Goal: Task Accomplishment & Management: Complete application form

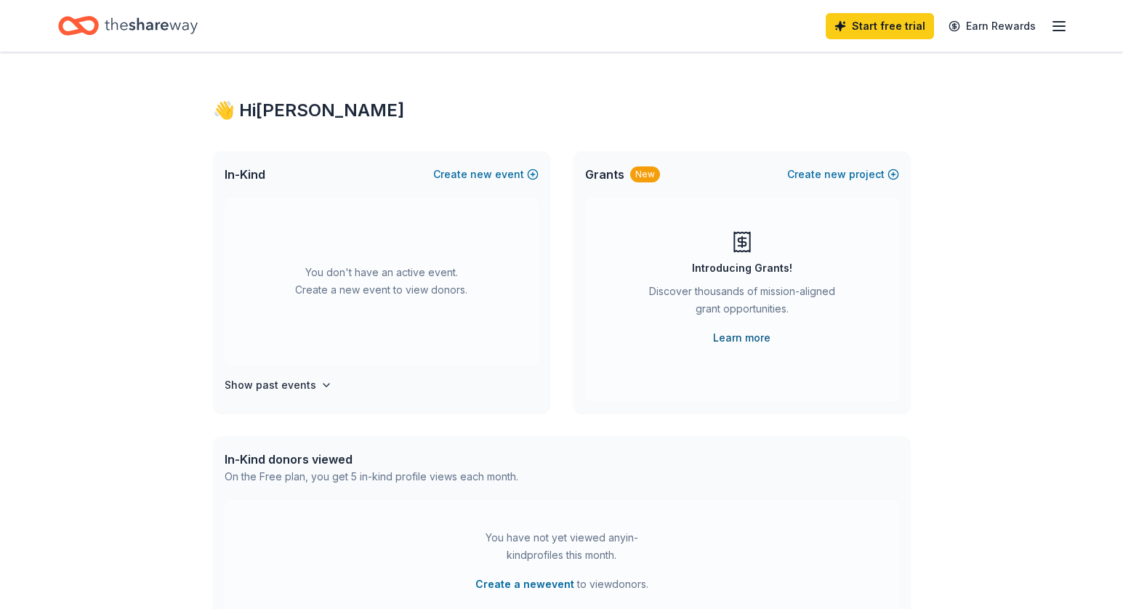
click at [747, 339] on link "Learn more" at bounding box center [741, 337] width 57 height 17
click at [507, 172] on button "Create new event" at bounding box center [485, 174] width 105 height 17
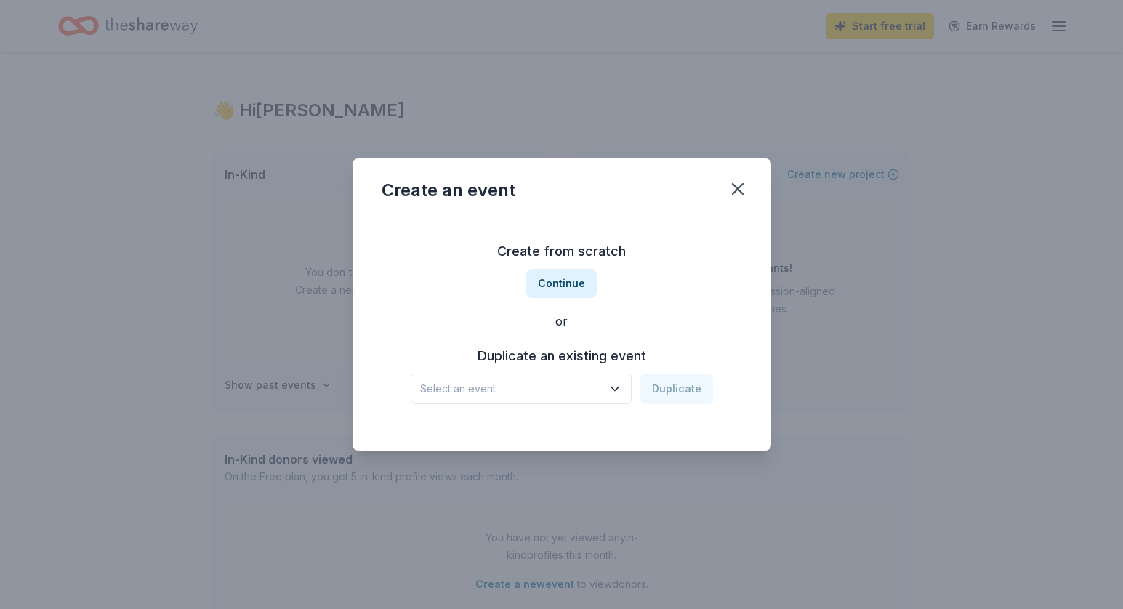
click at [614, 389] on icon "button" at bounding box center [615, 389] width 15 height 15
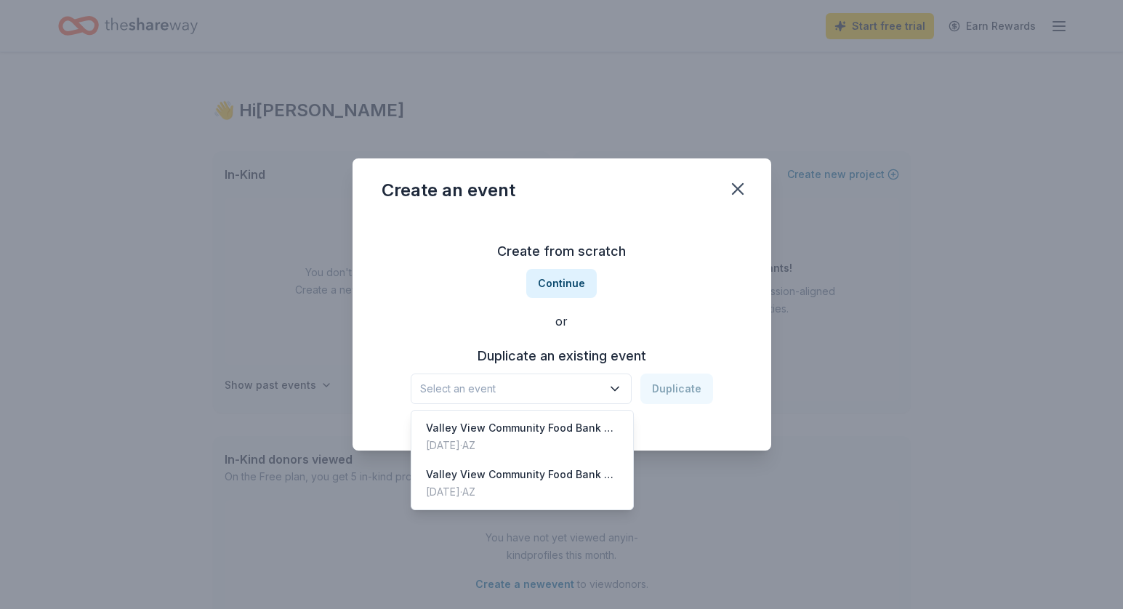
click at [715, 257] on div "Create from scratch Continue or Duplicate an existing event Select an event Dup…" at bounding box center [562, 322] width 361 height 211
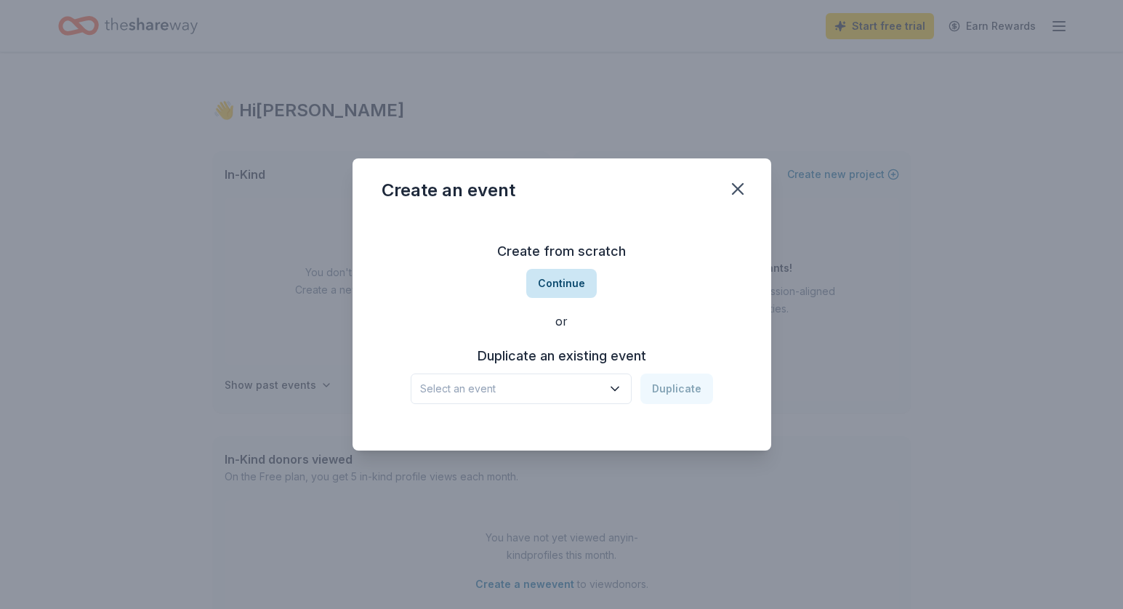
click at [564, 281] on button "Continue" at bounding box center [561, 283] width 71 height 29
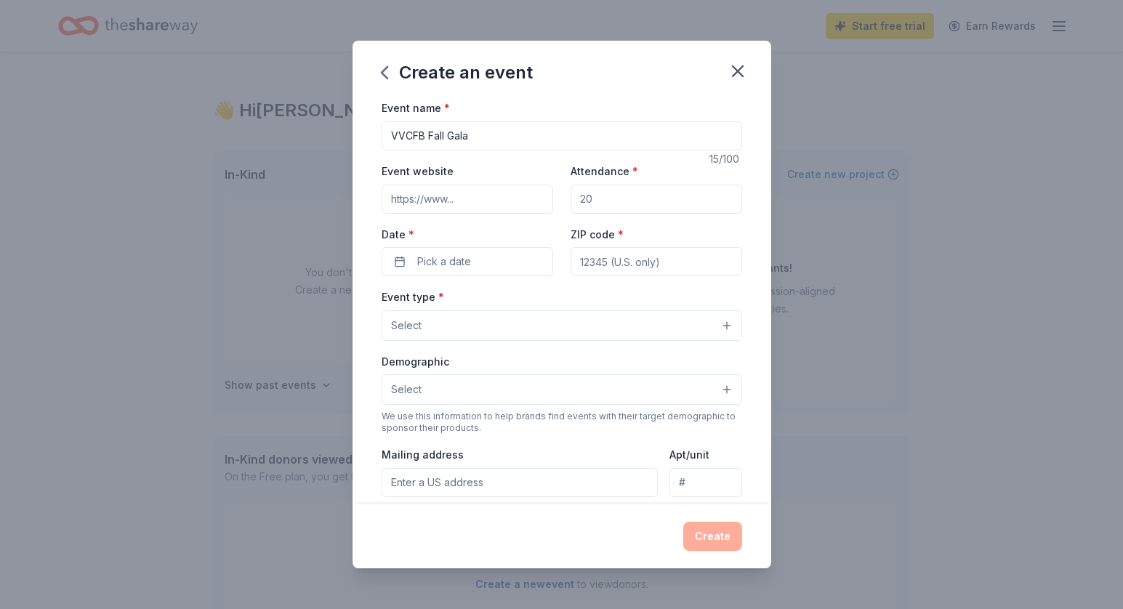
type input "VVCFB Fall Gala"
click at [499, 193] on input "Event website" at bounding box center [468, 199] width 172 height 29
type input "f"
paste input "[URL][DOMAIN_NAME]"
type input "[URL][DOMAIN_NAME]"
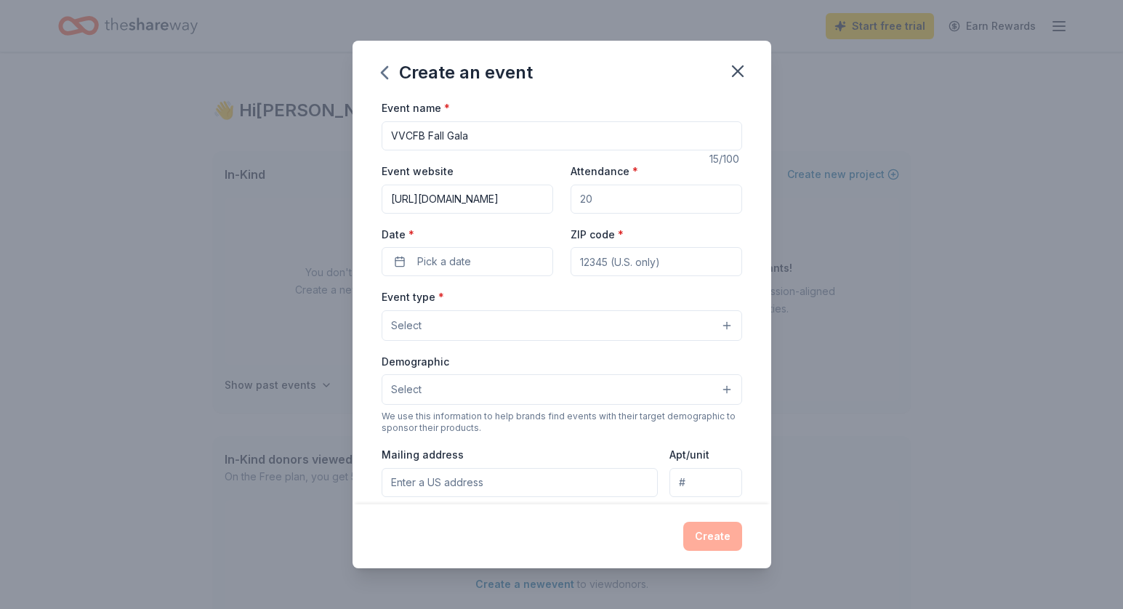
click at [628, 201] on input "Attendance *" at bounding box center [657, 199] width 172 height 29
type input "200"
click at [479, 258] on button "Pick a date" at bounding box center [468, 261] width 172 height 29
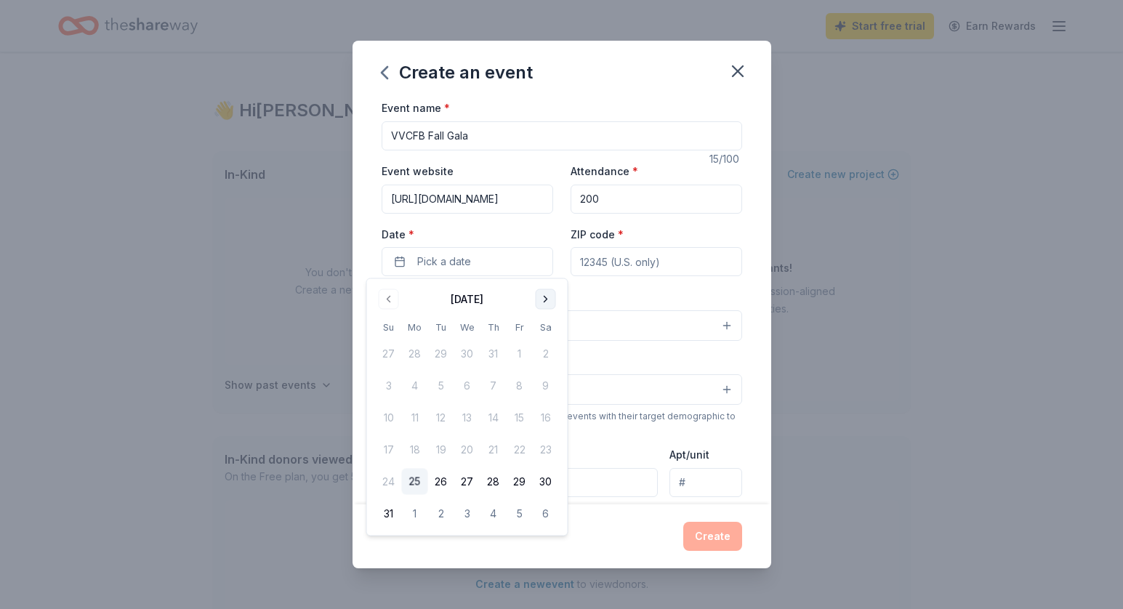
click at [545, 296] on button "Go to next month" at bounding box center [546, 299] width 20 height 20
click at [547, 359] on button "1" at bounding box center [546, 354] width 26 height 26
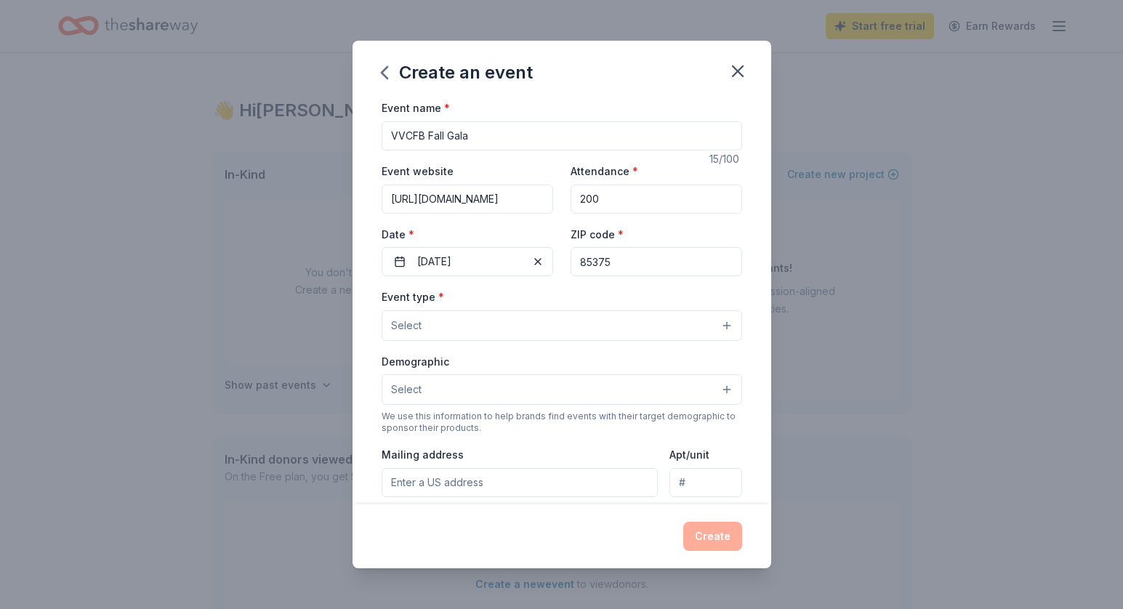
type input "85375"
click at [726, 326] on button "Select" at bounding box center [562, 325] width 361 height 31
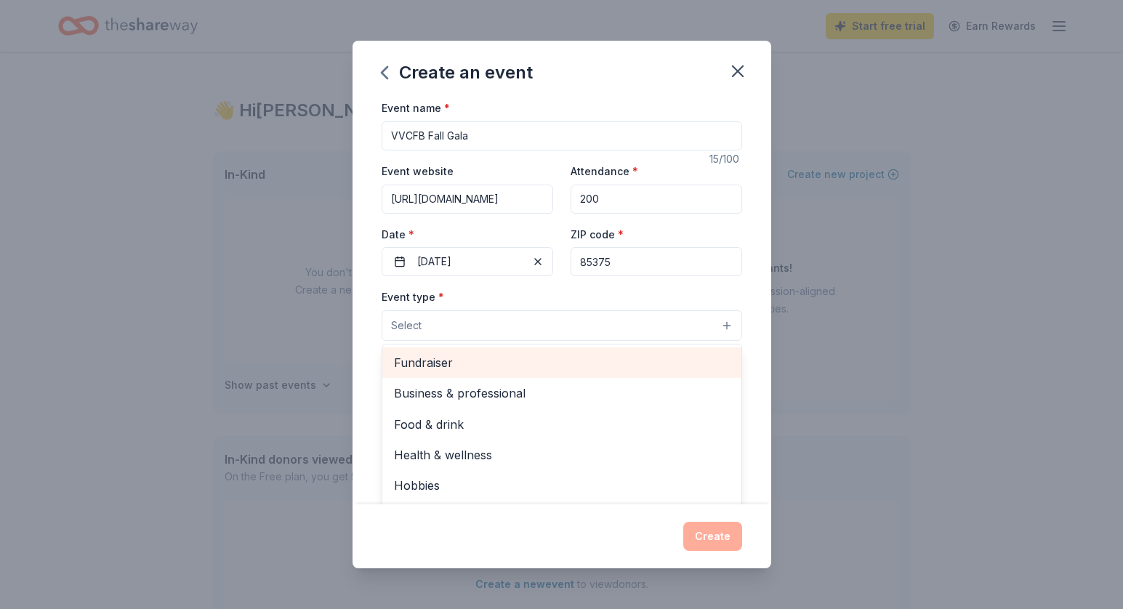
click at [655, 356] on span "Fundraiser" at bounding box center [562, 362] width 336 height 19
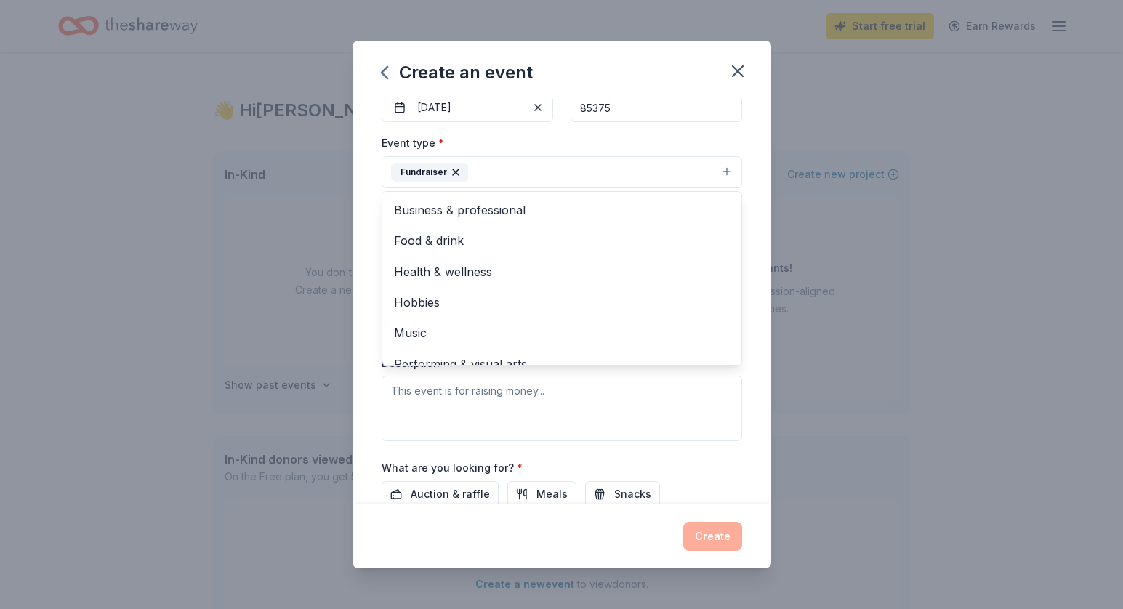
click at [755, 159] on div "Event name * VVCFB Fall Gala 15 /100 Event website [URL][DOMAIN_NAME] Attendanc…" at bounding box center [562, 301] width 419 height 405
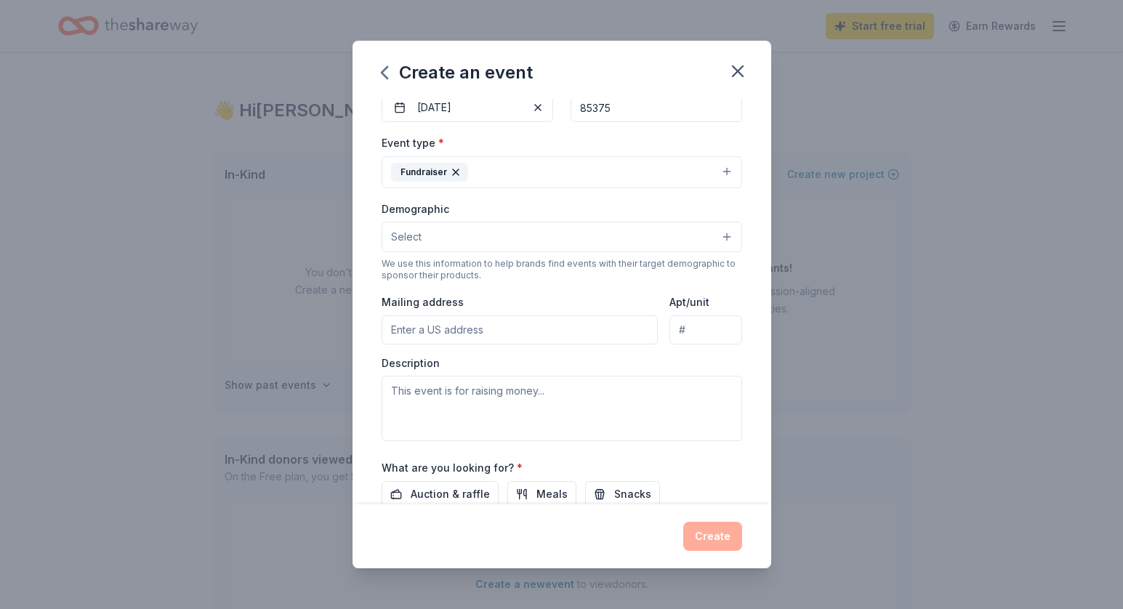
click at [728, 234] on button "Select" at bounding box center [562, 237] width 361 height 31
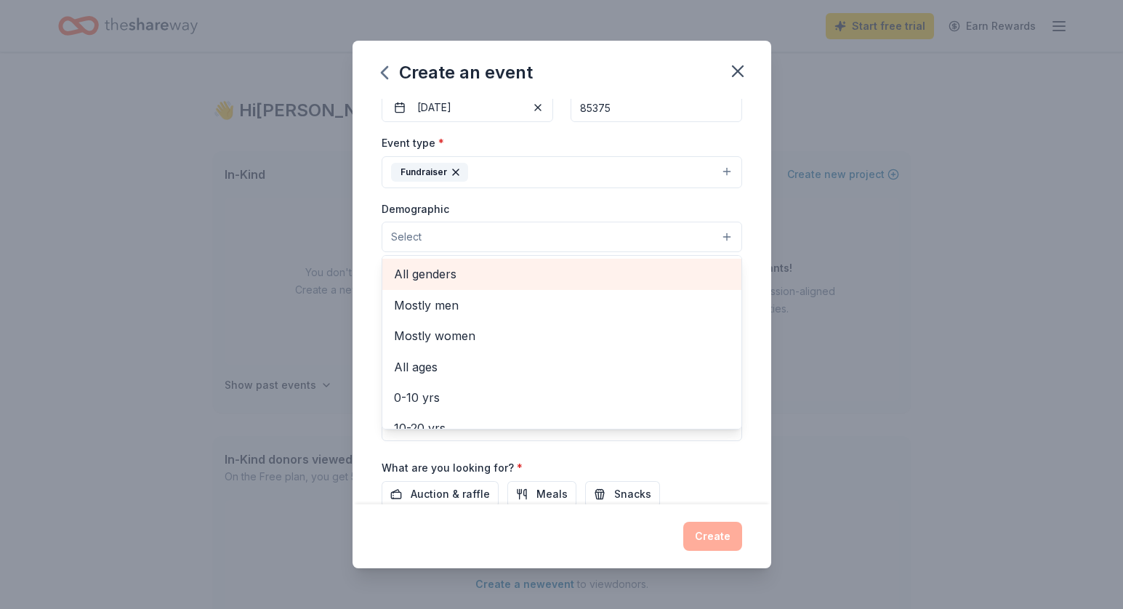
click at [588, 270] on span "All genders" at bounding box center [562, 274] width 336 height 19
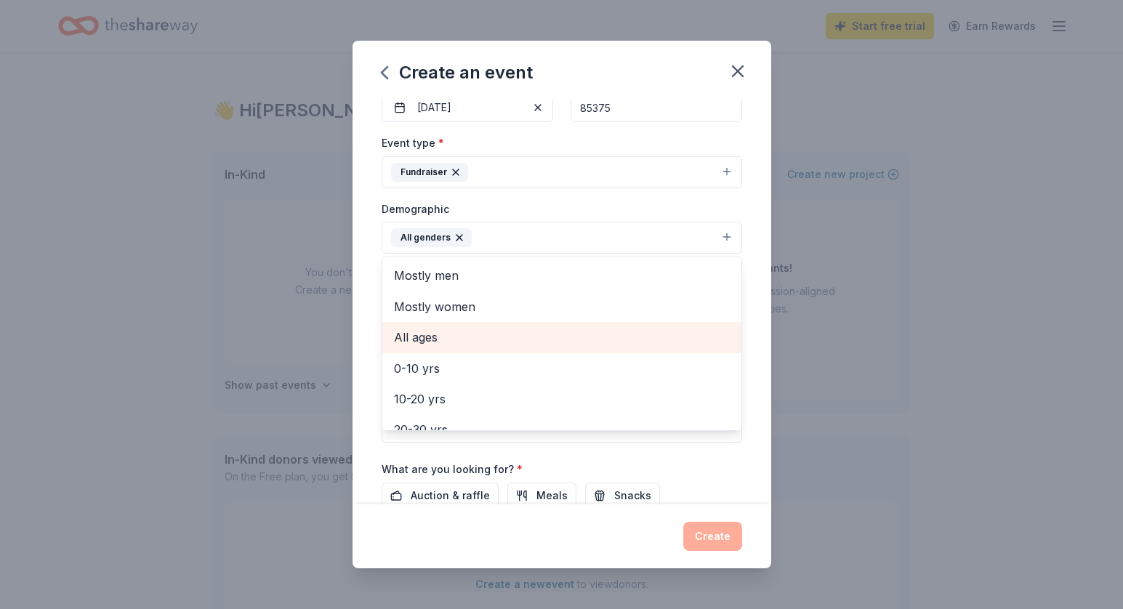
click at [562, 333] on span "All ages" at bounding box center [562, 337] width 336 height 19
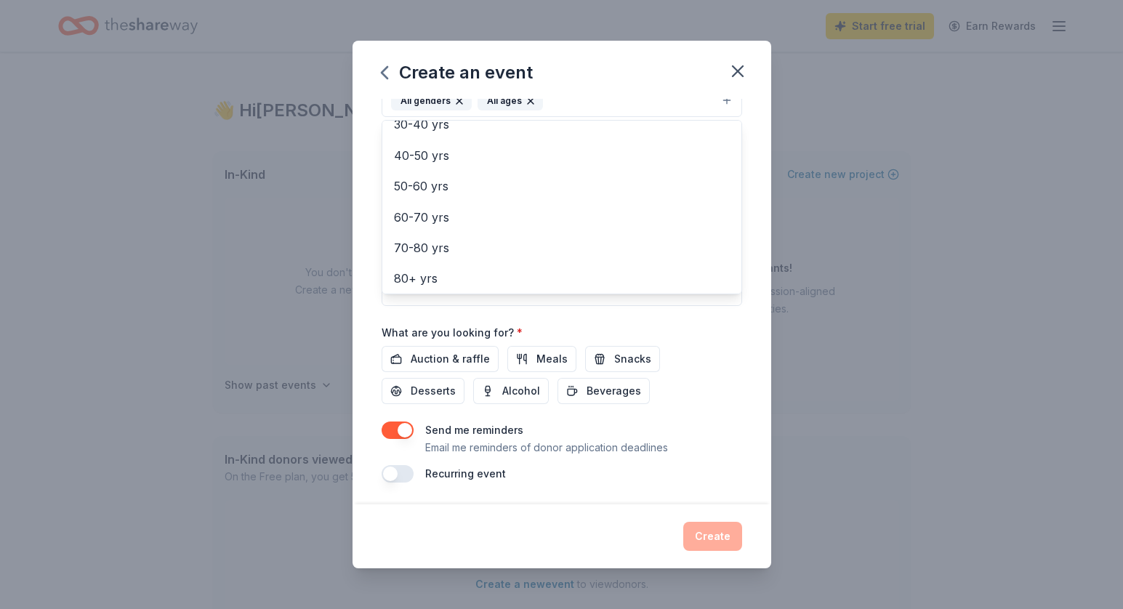
scroll to position [289, 0]
click at [453, 353] on div "Event name * VVCFB Fall Gala 15 /100 Event website [URL][DOMAIN_NAME] Attendanc…" at bounding box center [562, 147] width 361 height 675
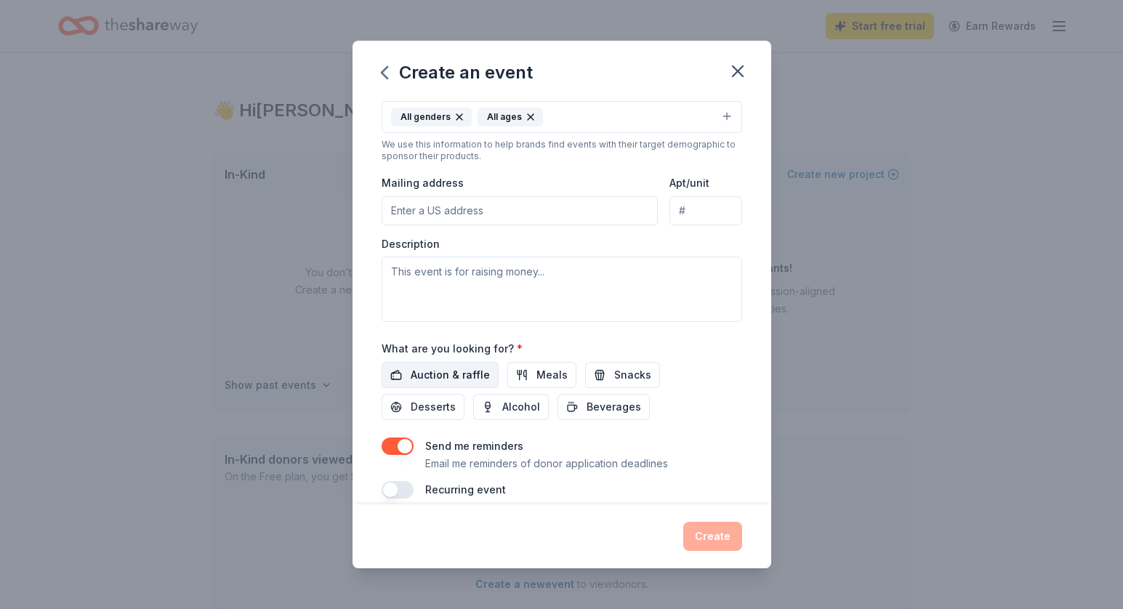
click at [456, 370] on span "Auction & raffle" at bounding box center [450, 374] width 79 height 17
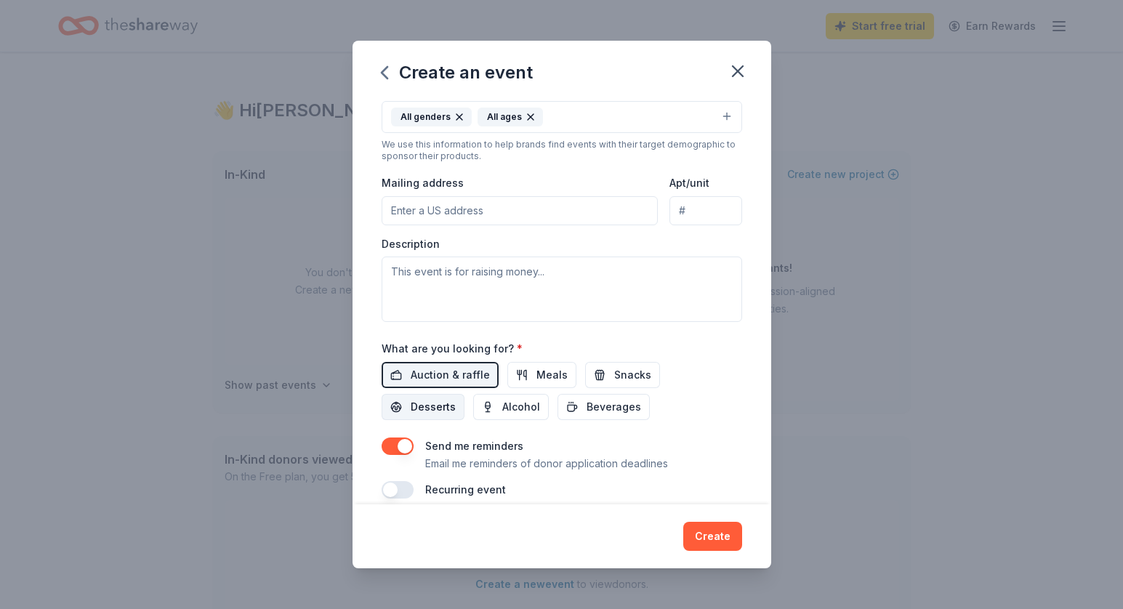
click at [456, 398] on span "Desserts" at bounding box center [433, 406] width 45 height 17
click at [630, 366] on span "Snacks" at bounding box center [632, 374] width 37 height 17
click at [545, 370] on span "Meals" at bounding box center [552, 374] width 31 height 17
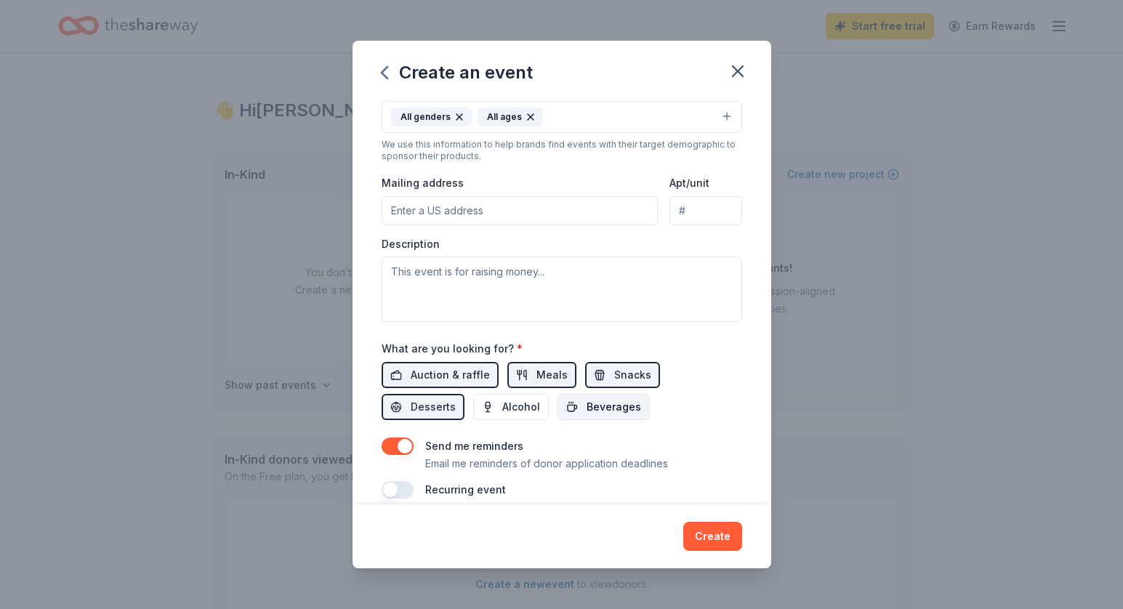
click at [587, 405] on span "Beverages" at bounding box center [614, 406] width 55 height 17
click at [502, 410] on span "Alcohol" at bounding box center [521, 406] width 38 height 17
click at [502, 409] on span "Alcohol" at bounding box center [521, 406] width 38 height 17
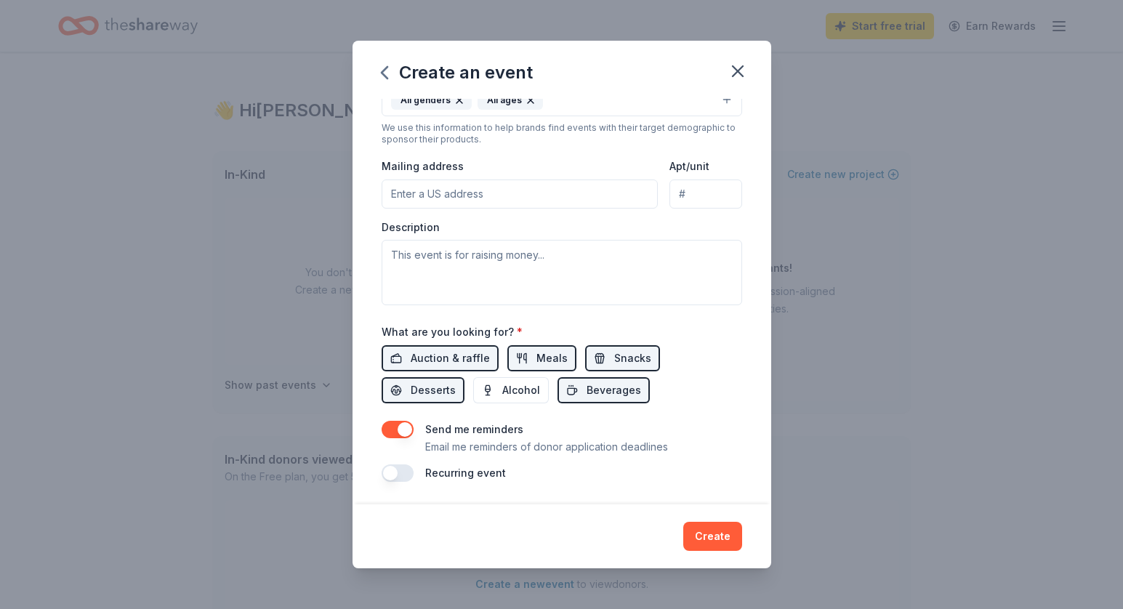
scroll to position [289, 0]
type input "[STREET_ADDRESS]"
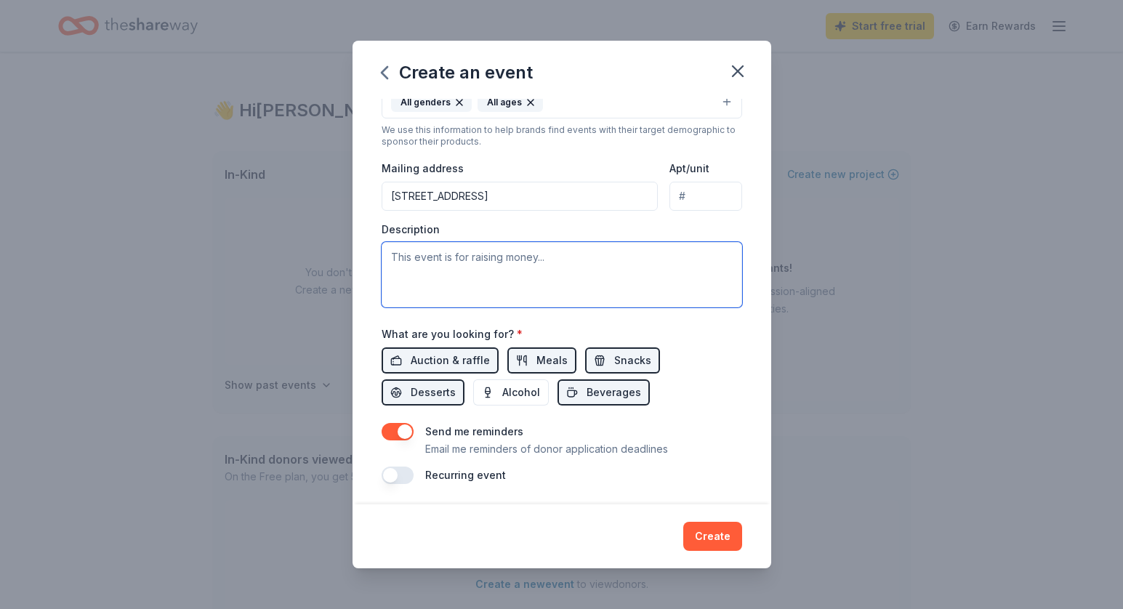
click at [497, 257] on textarea at bounding box center [562, 274] width 361 height 65
type textarea "O"
type textarea "V"
click at [532, 254] on textarea at bounding box center [562, 274] width 361 height 65
paste textarea "Valley View Community Food Bank hosts an annual Fall Fundraising Gala to raise …"
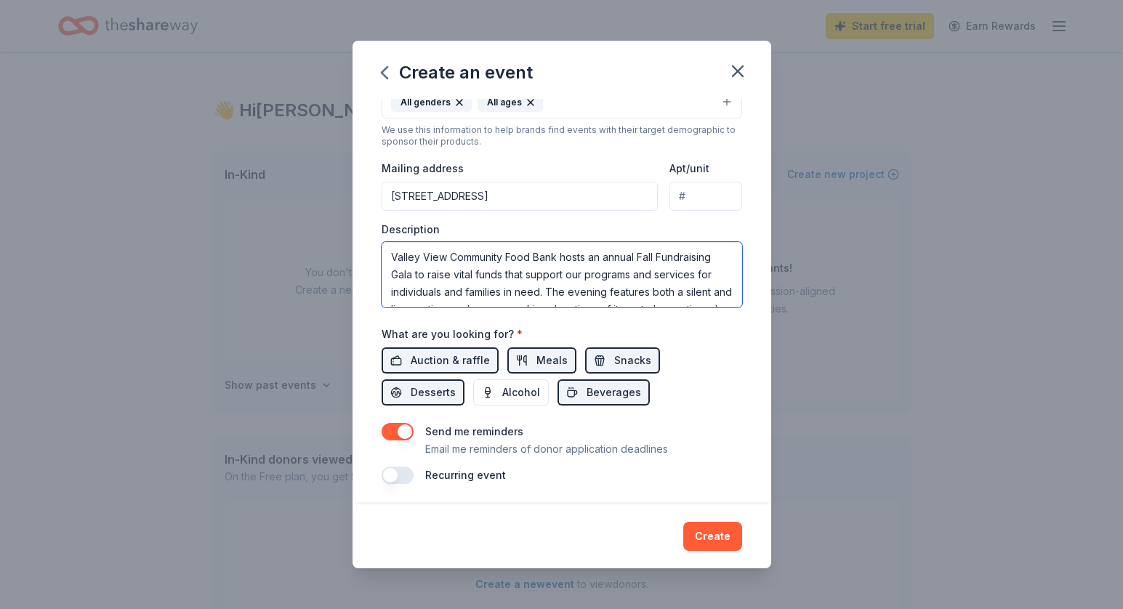
scroll to position [52, 0]
type textarea "Valley View Community Food Bank hosts an annual Fall Fundraising Gala to raise …"
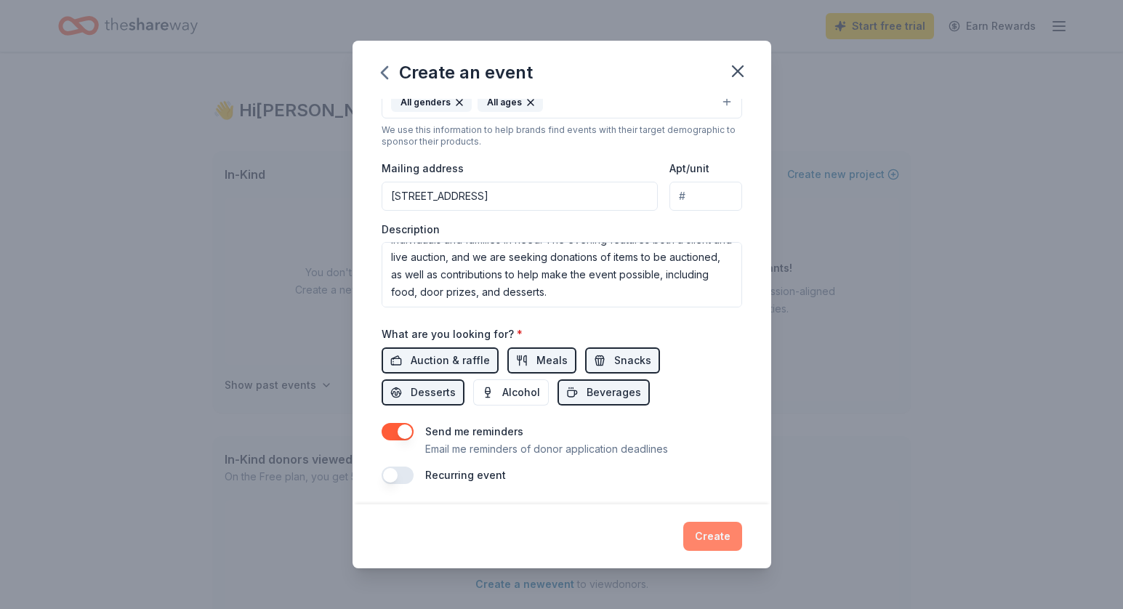
click at [710, 532] on button "Create" at bounding box center [712, 536] width 59 height 29
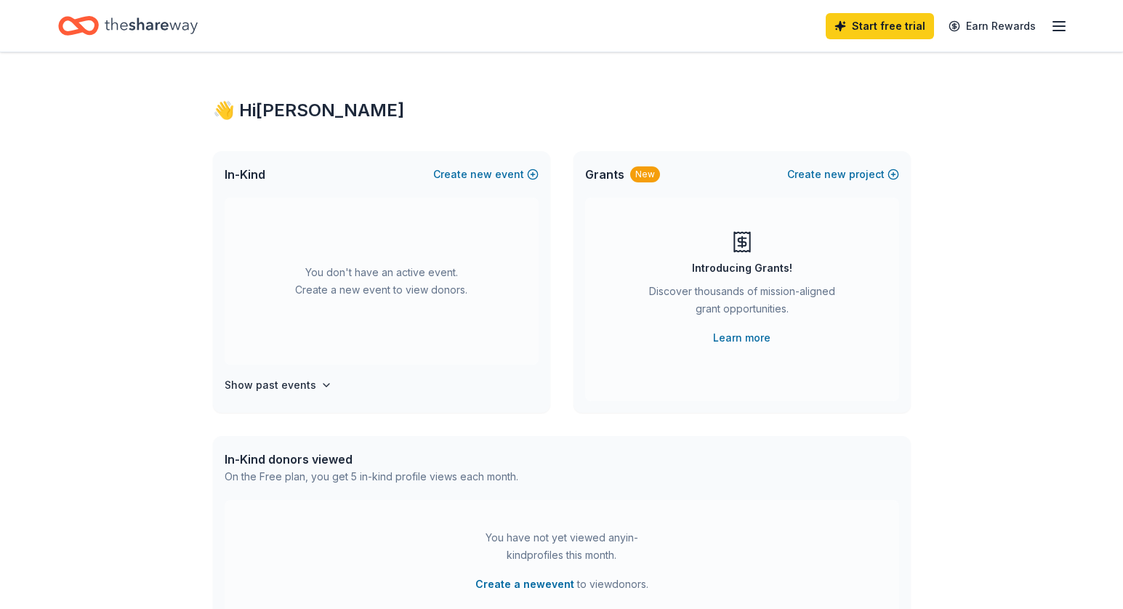
scroll to position [0, 0]
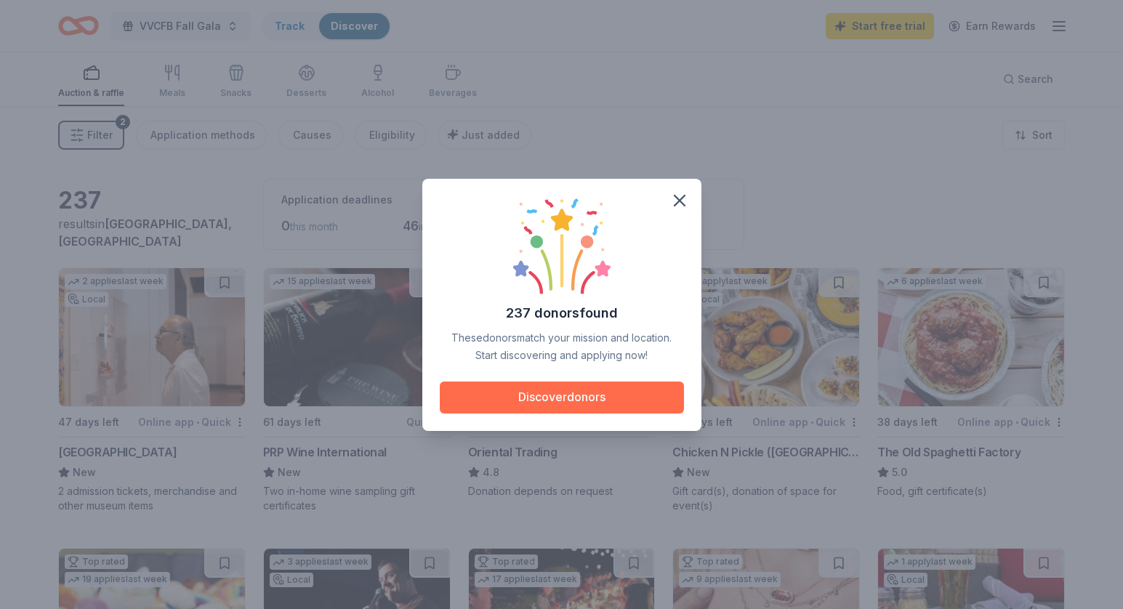
click at [593, 401] on button "Discover donors" at bounding box center [562, 398] width 244 height 32
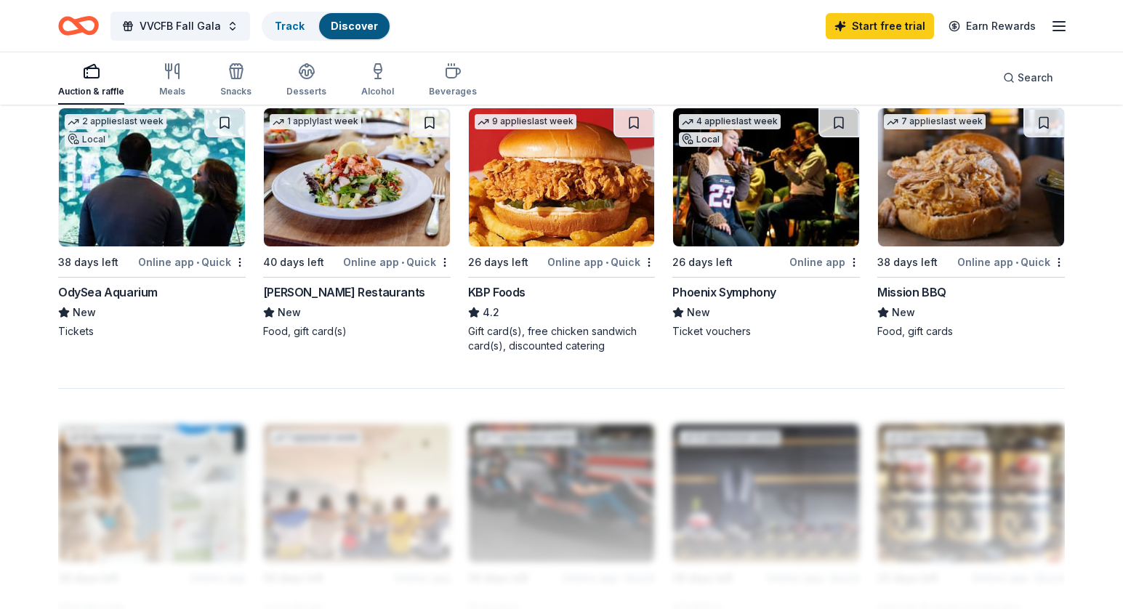
scroll to position [1017, 0]
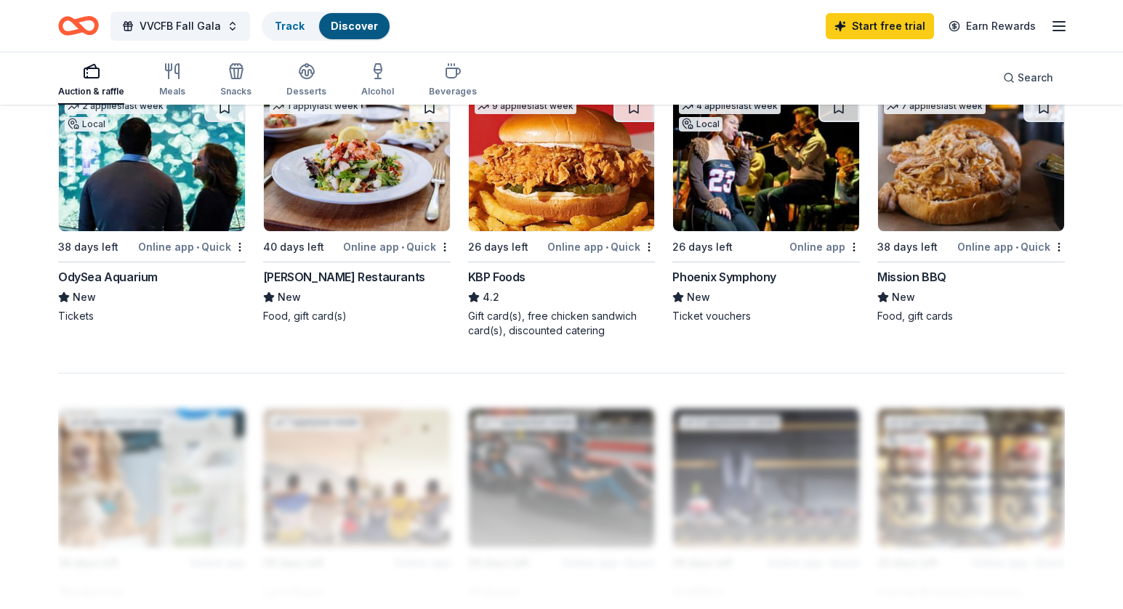
click at [732, 277] on div "Phoenix Symphony" at bounding box center [724, 276] width 104 height 17
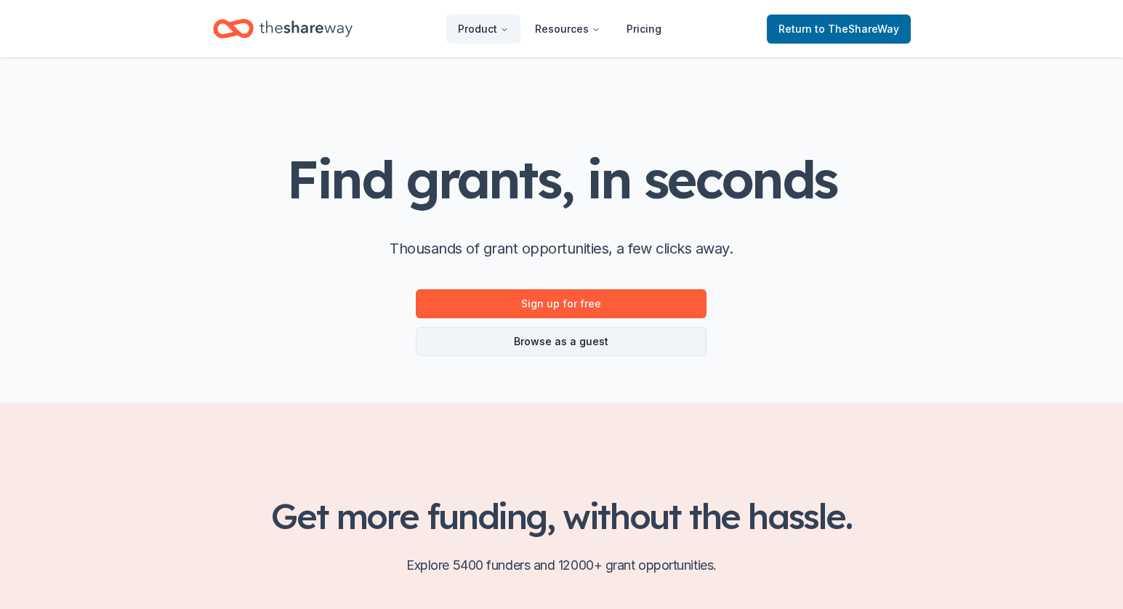
click at [615, 347] on link "Browse as a guest" at bounding box center [561, 341] width 291 height 29
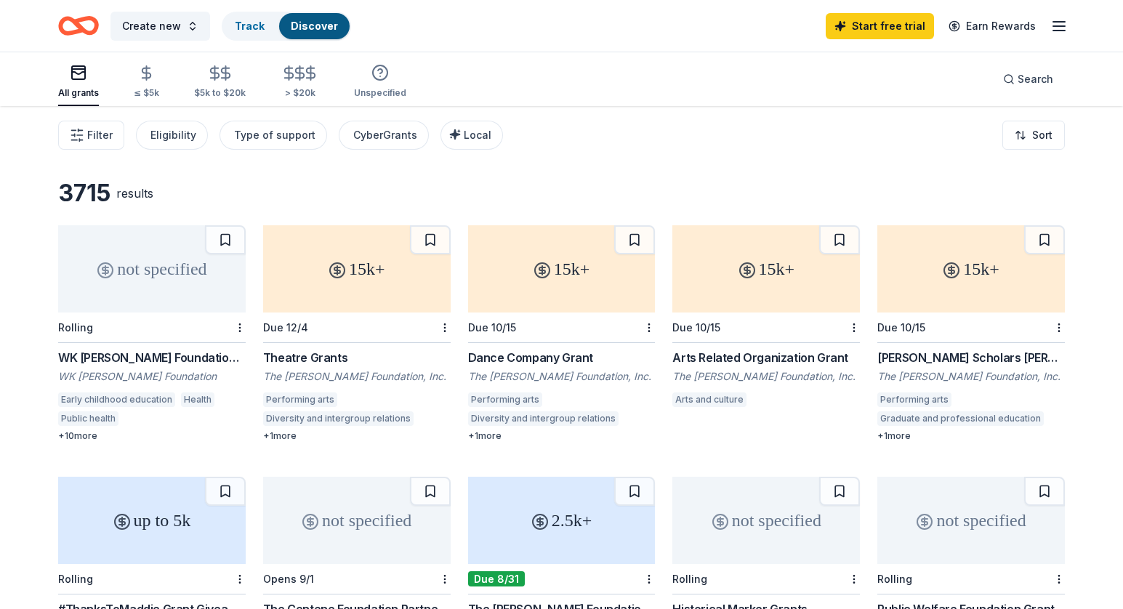
click at [172, 297] on div "not specified" at bounding box center [152, 268] width 188 height 87
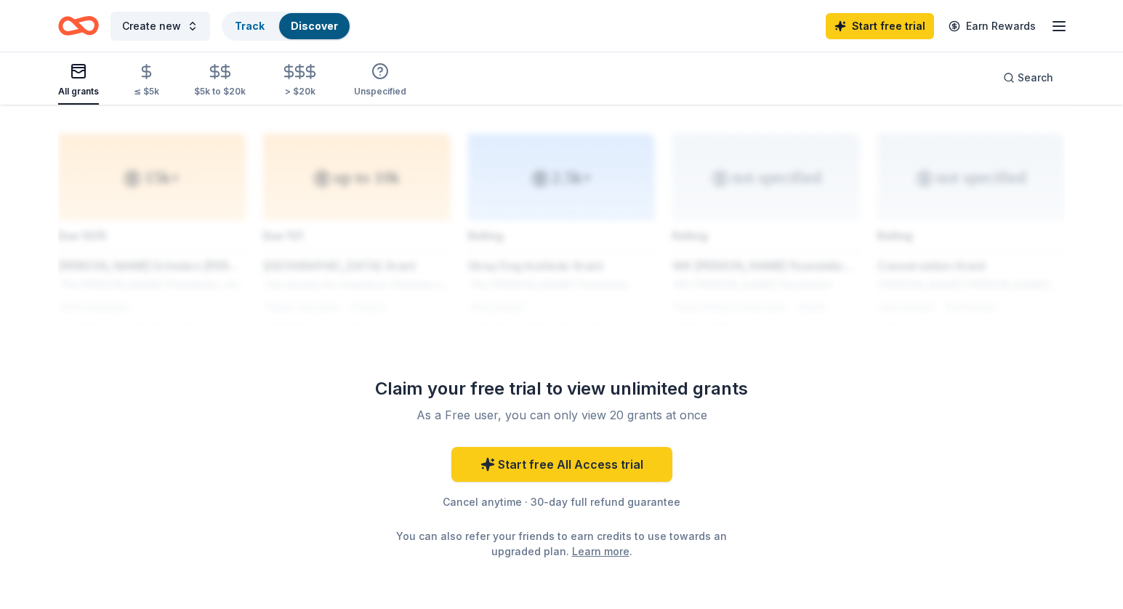
scroll to position [1134, 0]
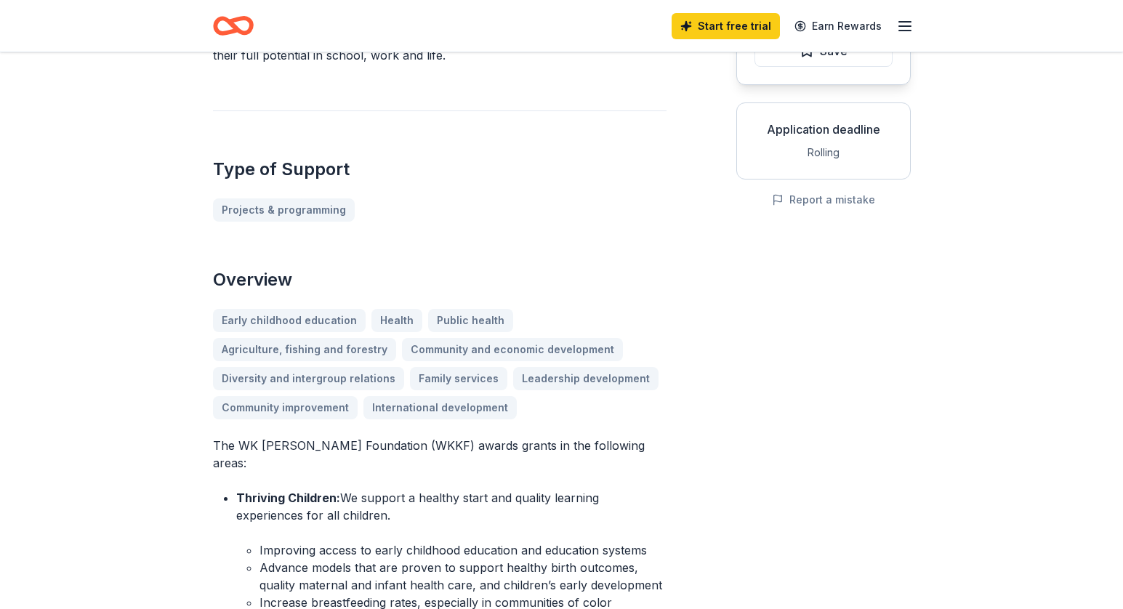
scroll to position [270, 0]
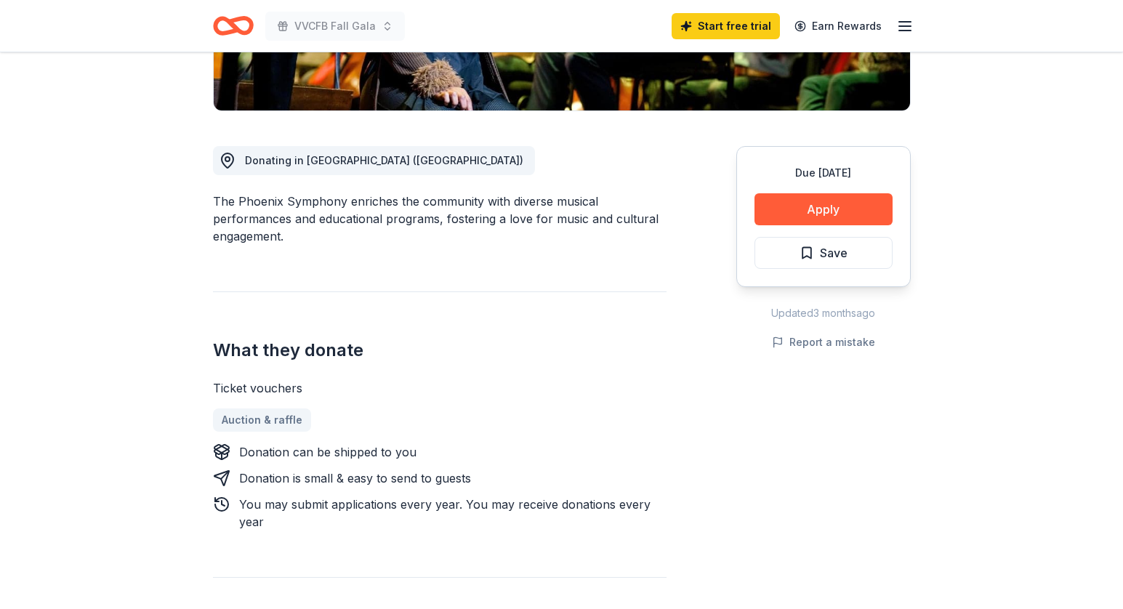
scroll to position [334, 0]
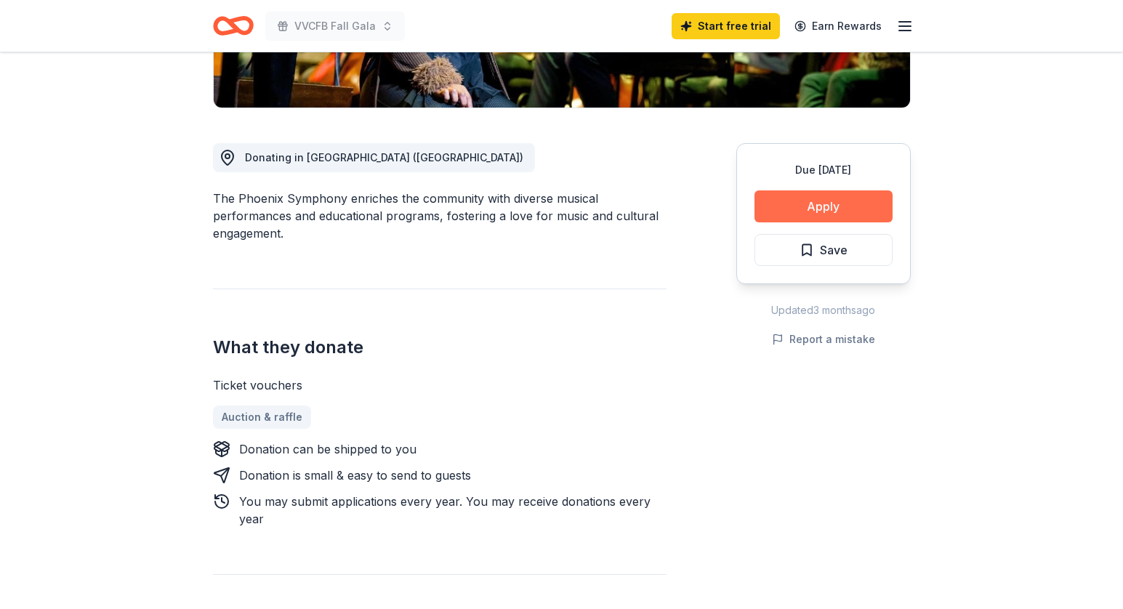
click at [838, 206] on button "Apply" at bounding box center [824, 206] width 138 height 32
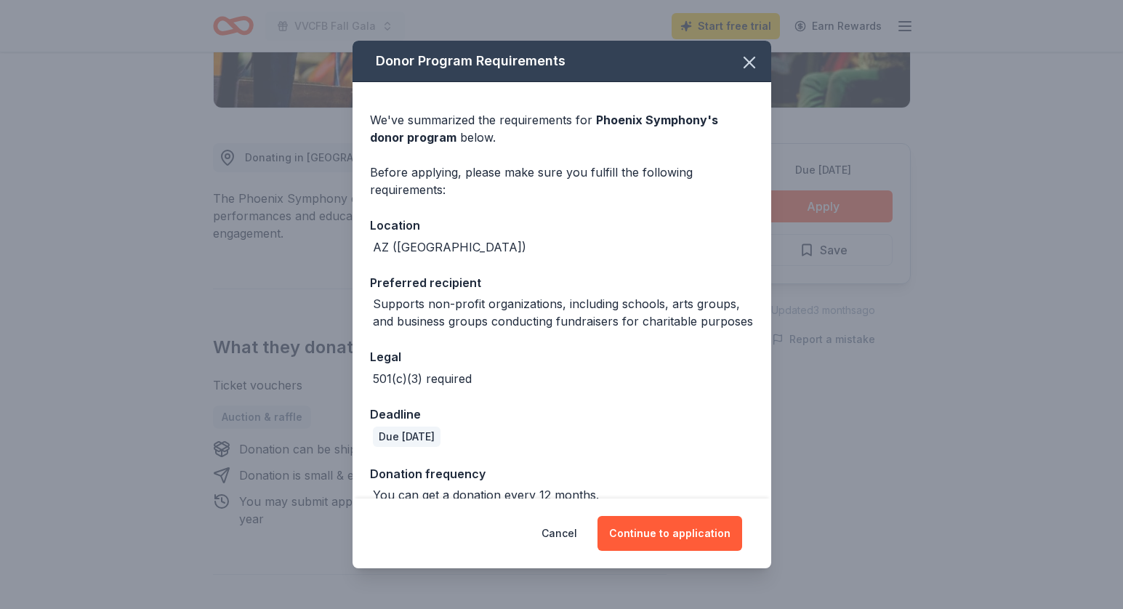
scroll to position [0, 0]
click at [677, 544] on button "Continue to application" at bounding box center [670, 533] width 145 height 35
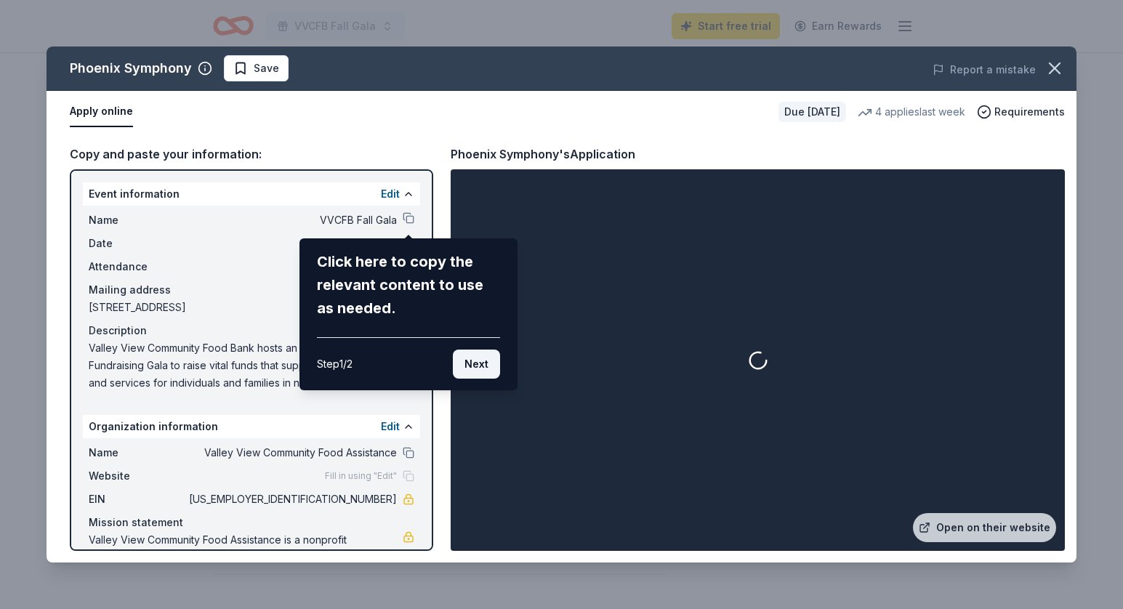
click at [481, 364] on button "Next" at bounding box center [476, 364] width 47 height 29
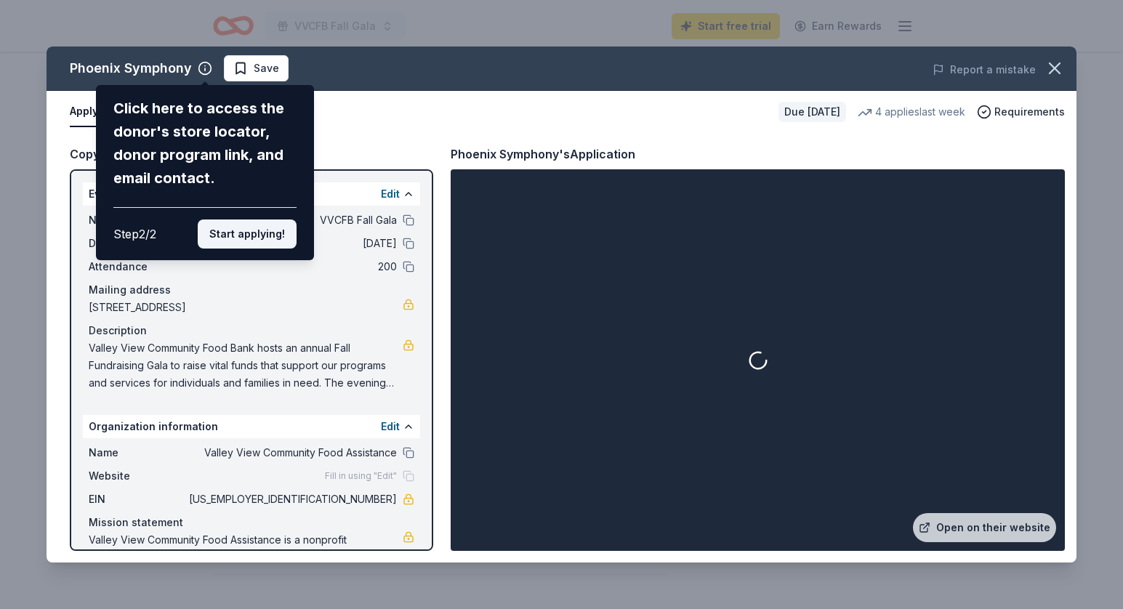
click at [267, 220] on button "Start applying!" at bounding box center [247, 234] width 99 height 29
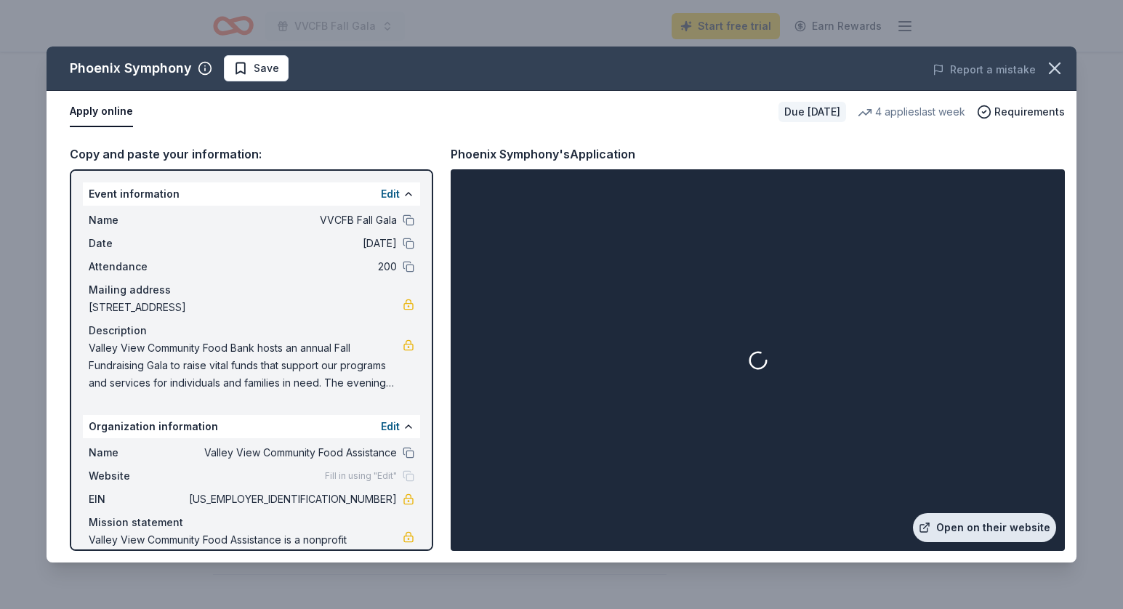
click at [1005, 530] on link "Open on their website" at bounding box center [984, 527] width 143 height 29
click at [210, 158] on div "Copy and paste your information:" at bounding box center [252, 154] width 364 height 19
click at [87, 196] on div "Event information Edit" at bounding box center [251, 193] width 337 height 23
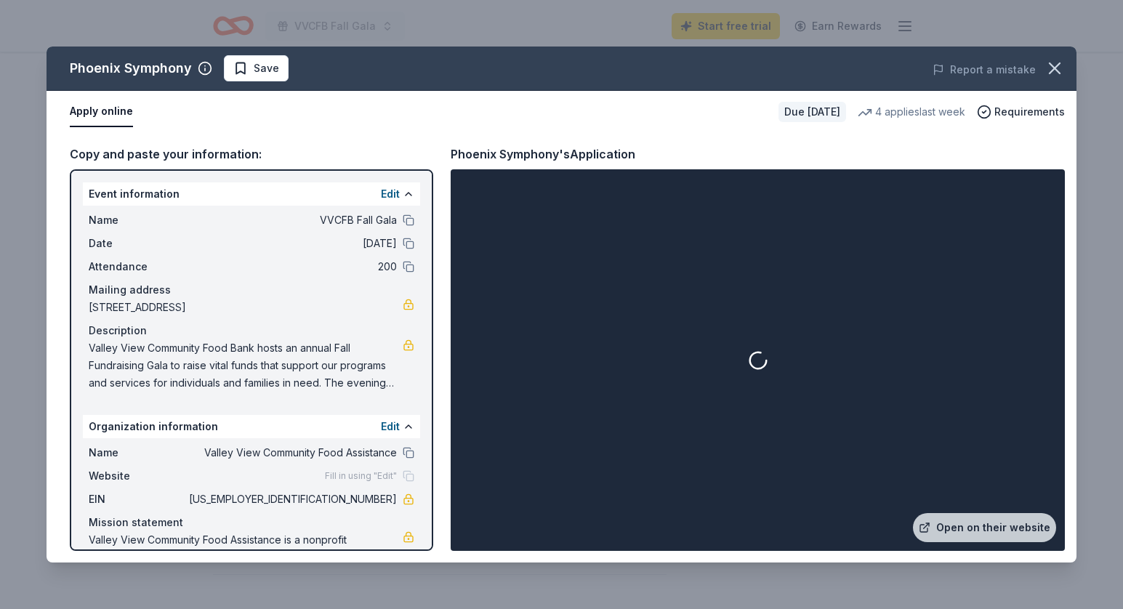
click at [105, 193] on div "Event information Edit" at bounding box center [251, 193] width 337 height 23
click at [98, 152] on div "Copy and paste your information:" at bounding box center [252, 154] width 364 height 19
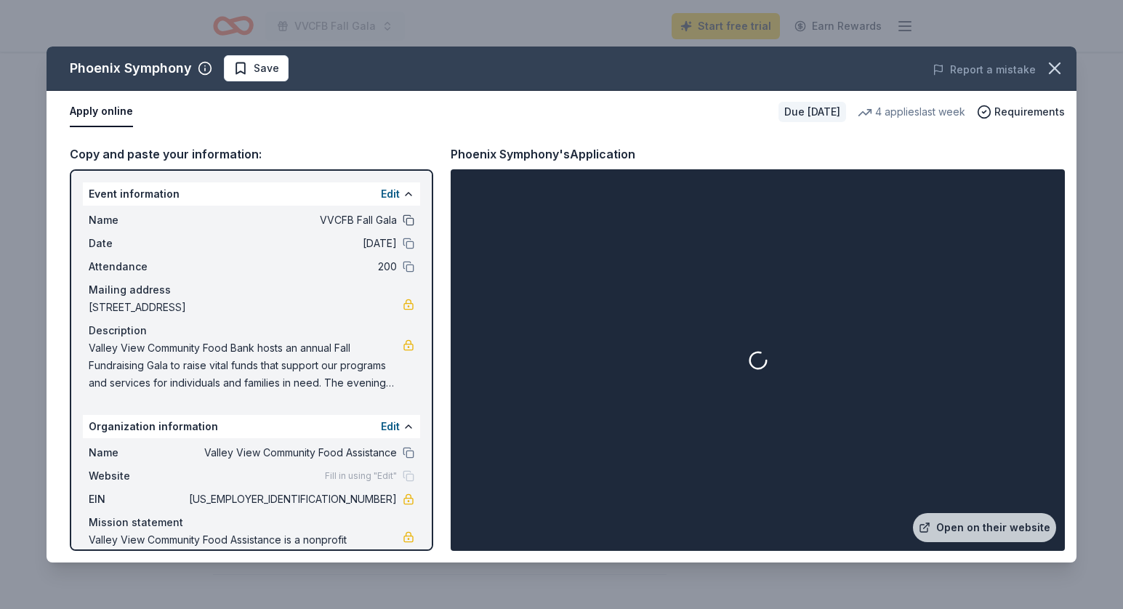
click at [410, 219] on button at bounding box center [409, 220] width 12 height 12
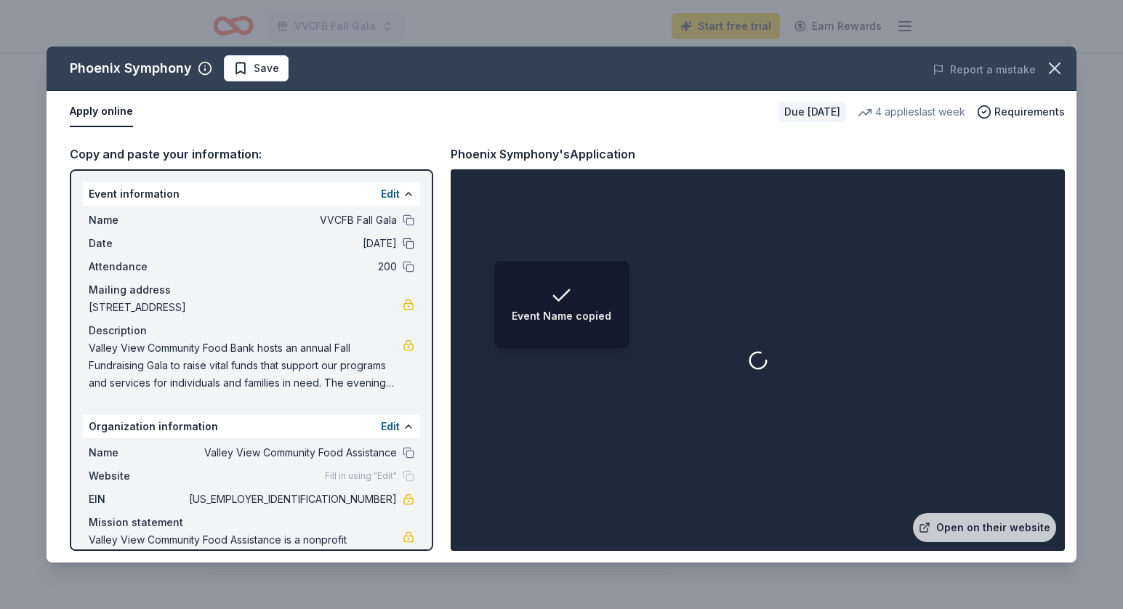
click at [410, 244] on button at bounding box center [409, 244] width 12 height 12
click at [410, 265] on button at bounding box center [409, 267] width 12 height 12
click at [411, 452] on button at bounding box center [409, 453] width 12 height 12
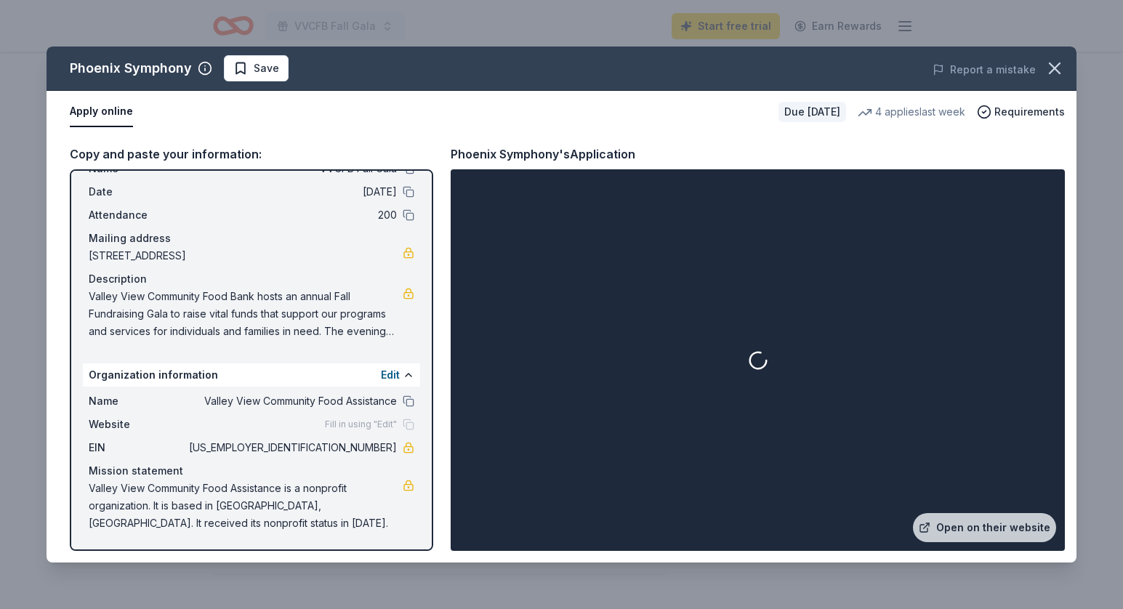
scroll to position [52, 0]
click at [965, 529] on link "Open on their website" at bounding box center [984, 527] width 143 height 29
